Goal: Task Accomplishment & Management: Complete application form

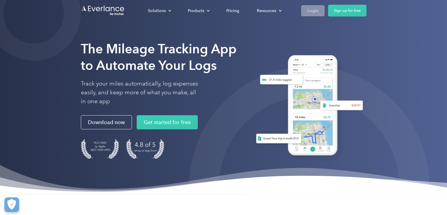
click at [311, 12] on div "Login" at bounding box center [313, 10] width 11 height 7
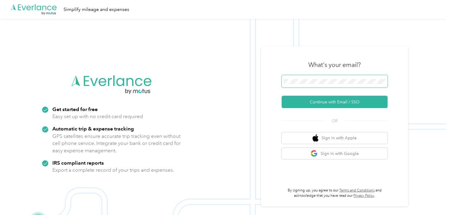
click at [309, 76] on span at bounding box center [335, 81] width 106 height 12
click at [305, 87] on div at bounding box center [335, 82] width 106 height 14
click at [305, 84] on span at bounding box center [335, 81] width 106 height 12
click at [311, 85] on span at bounding box center [335, 81] width 106 height 12
click at [321, 86] on span at bounding box center [335, 81] width 106 height 12
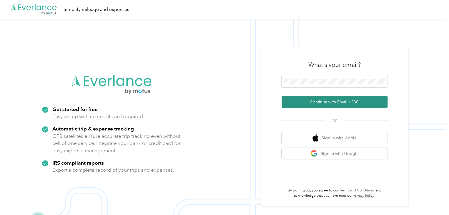
click at [316, 104] on button "Continue with Email / SSO" at bounding box center [335, 102] width 106 height 12
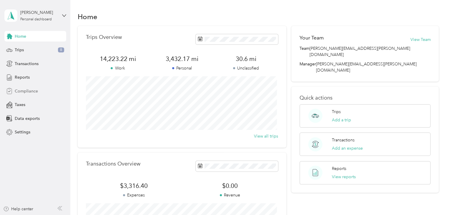
click at [27, 91] on span "Compliance" at bounding box center [26, 91] width 23 height 6
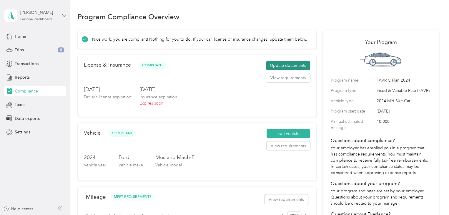
click at [275, 63] on button "Update documents" at bounding box center [288, 65] width 44 height 9
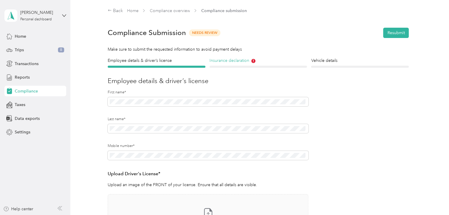
click at [233, 61] on h4 "Insurance declaration" at bounding box center [258, 60] width 98 height 6
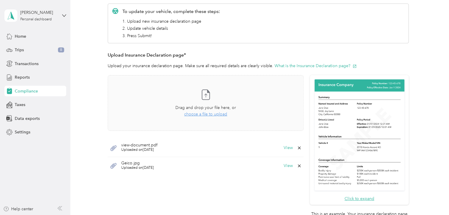
scroll to position [103, 0]
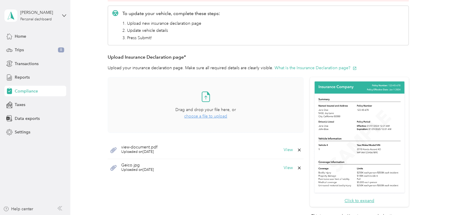
click at [194, 116] on span "choose a file to upload" at bounding box center [205, 116] width 43 height 5
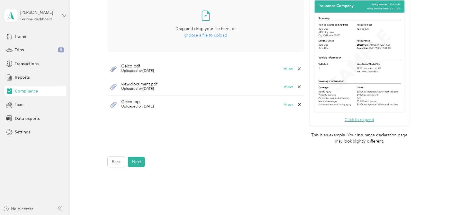
scroll to position [196, 0]
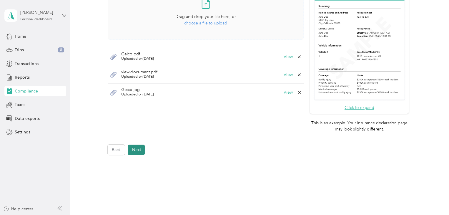
click at [139, 145] on button "Next" at bounding box center [136, 149] width 17 height 10
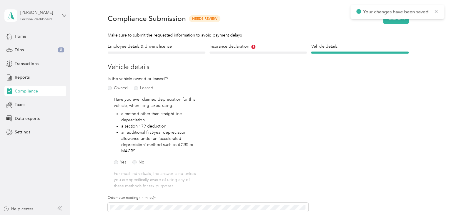
scroll to position [7, 0]
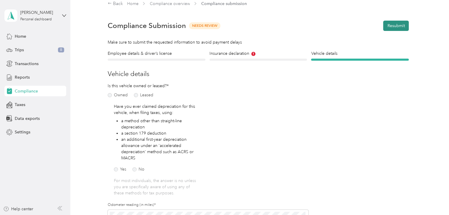
click at [399, 29] on button "Resubmit" at bounding box center [396, 26] width 26 height 10
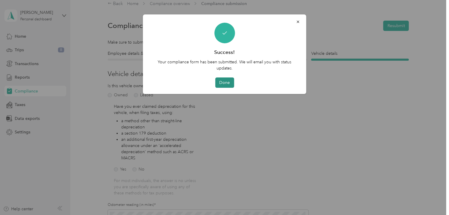
click at [227, 79] on button "Done" at bounding box center [224, 82] width 19 height 10
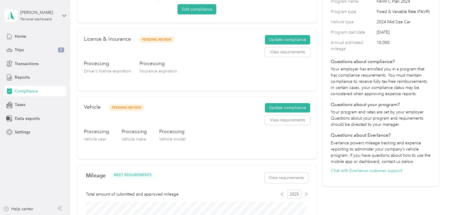
scroll to position [80, 0]
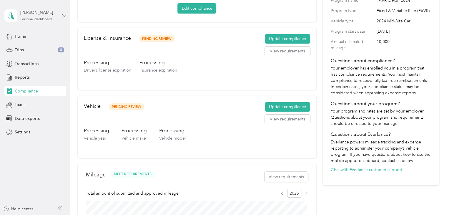
click at [260, 110] on div "Vehicle Pending Review Update compliance View requirements" at bounding box center [197, 114] width 227 height 25
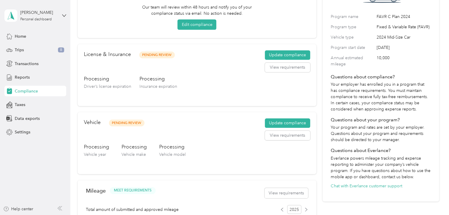
scroll to position [57, 0]
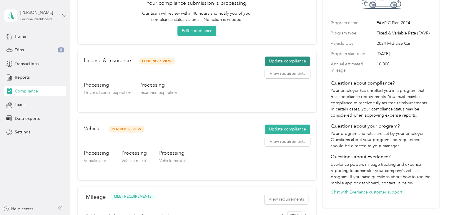
click at [291, 61] on button "Update compliance" at bounding box center [287, 60] width 45 height 9
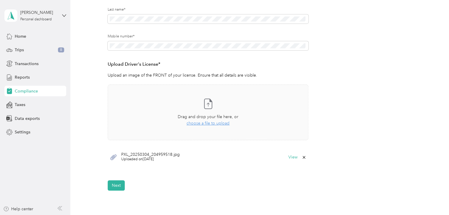
scroll to position [115, 0]
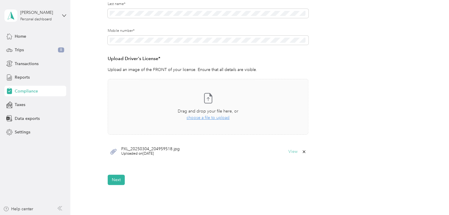
click at [292, 152] on button "View" at bounding box center [292, 151] width 9 height 4
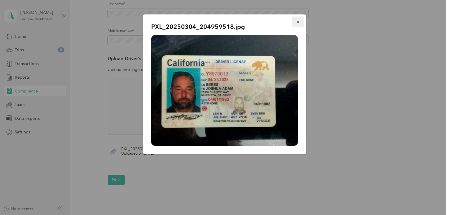
click at [299, 21] on icon "button" at bounding box center [298, 22] width 4 height 4
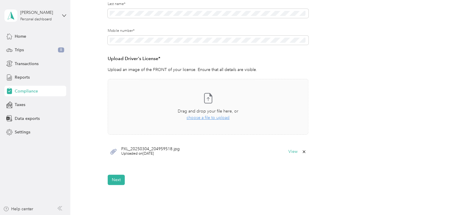
scroll to position [0, 0]
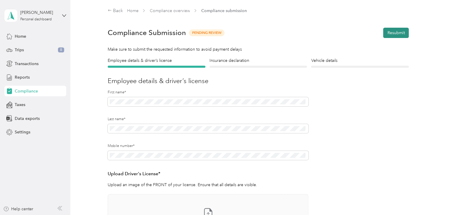
click at [384, 37] on button "Resubmit" at bounding box center [396, 33] width 26 height 10
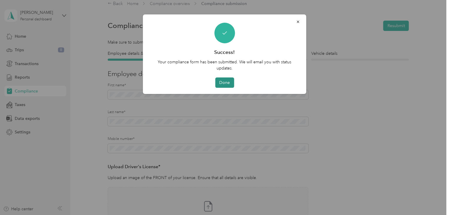
click at [217, 84] on button "Done" at bounding box center [224, 82] width 19 height 10
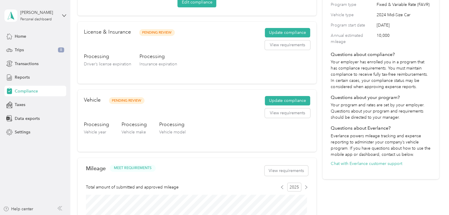
scroll to position [94, 0]
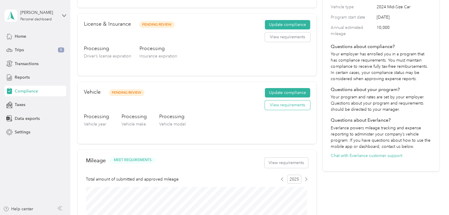
click at [277, 104] on button "View requirements" at bounding box center [287, 104] width 45 height 9
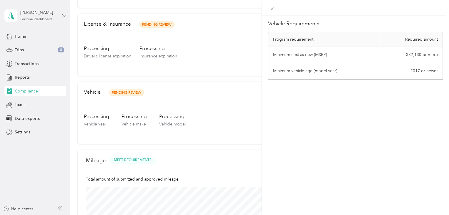
click at [292, 137] on div "Vehicle Requirements Program requirement Required amount Minimum cost as new (M…" at bounding box center [355, 123] width 187 height 215
click at [326, 99] on div "Vehicle Requirements Program requirement Required amount Minimum cost as new (M…" at bounding box center [355, 123] width 187 height 215
click at [21, 90] on div "Vehicle Requirements Program requirement Required amount Minimum cost as new (M…" at bounding box center [224, 107] width 449 height 215
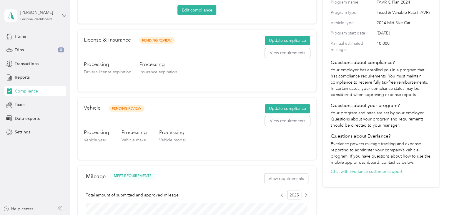
scroll to position [84, 0]
